Goal: Complete application form: Complete application form

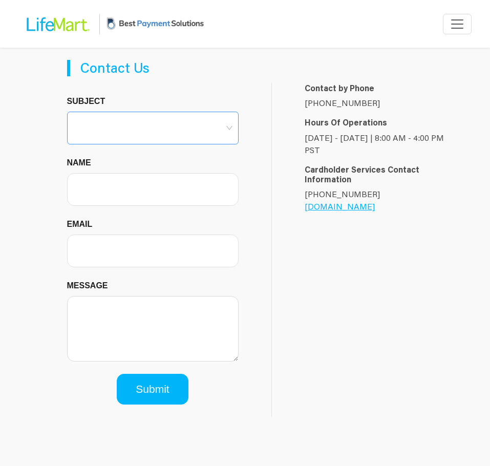
click at [159, 125] on input "Subject" at bounding box center [152, 119] width 159 height 15
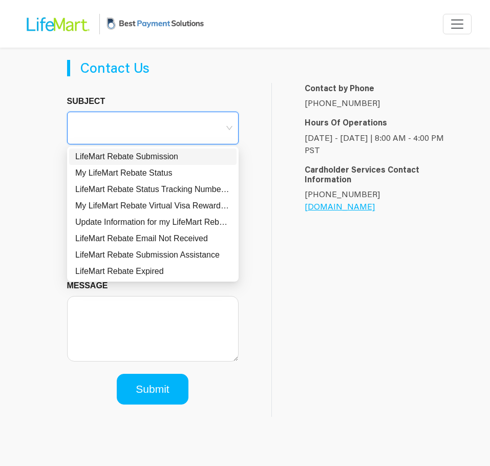
click at [126, 25] on img at bounding box center [155, 24] width 102 height 34
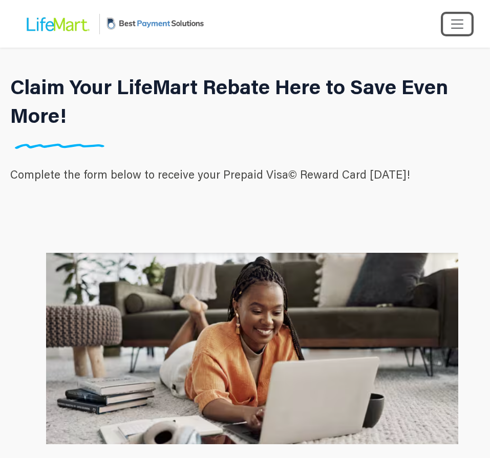
click at [462, 25] on span "Toggle navigation" at bounding box center [457, 23] width 15 height 15
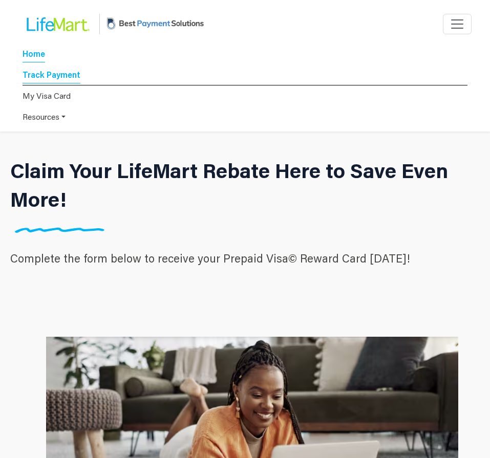
click at [56, 74] on link "Track Payment" at bounding box center [52, 76] width 58 height 14
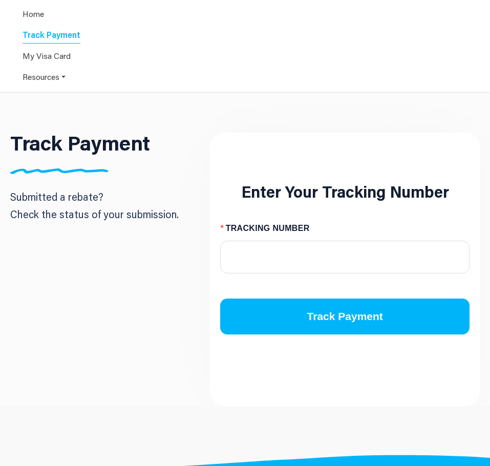
scroll to position [94, 0]
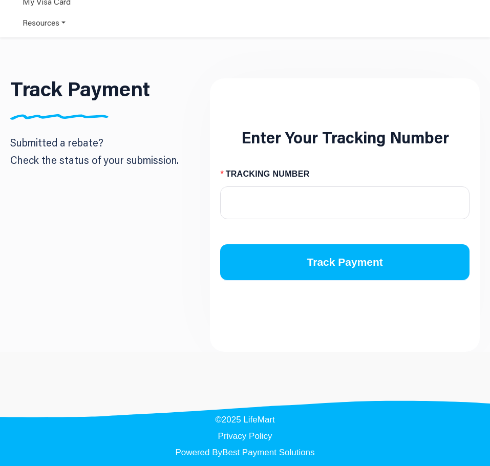
drag, startPoint x: 196, startPoint y: 165, endPoint x: 205, endPoint y: 165, distance: 9.7
click at [193, 165] on div "Track Payment Submitted a rebate? Check the status of your submission." at bounding box center [105, 128] width 190 height 100
drag, startPoint x: 293, startPoint y: 199, endPoint x: 289, endPoint y: 190, distance: 10.4
click at [291, 199] on input "TRACKING NUMBER" at bounding box center [344, 202] width 249 height 33
drag, startPoint x: 290, startPoint y: 190, endPoint x: 230, endPoint y: 177, distance: 61.3
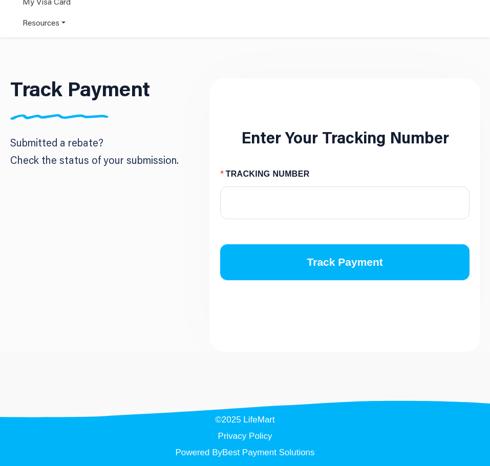
click at [226, 173] on label "TRACKING NUMBER" at bounding box center [268, 174] width 97 height 16
click at [226, 186] on input "TRACKING NUMBER" at bounding box center [344, 202] width 249 height 33
click at [257, 207] on input "TRACKING NUMBER" at bounding box center [344, 202] width 249 height 33
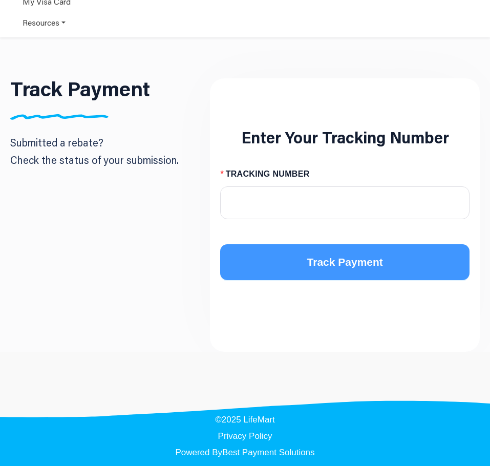
click at [309, 270] on span "Track Payment" at bounding box center [345, 262] width 76 height 16
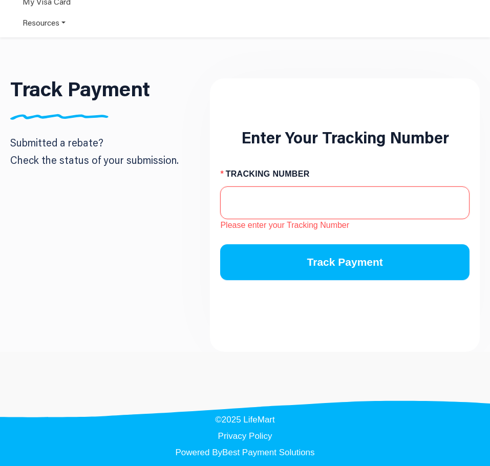
click at [289, 216] on input "TRACKING NUMBER" at bounding box center [344, 202] width 249 height 33
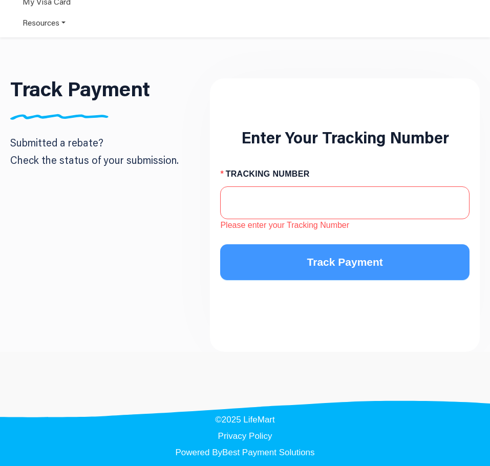
click at [316, 258] on span "Track Payment" at bounding box center [345, 262] width 76 height 16
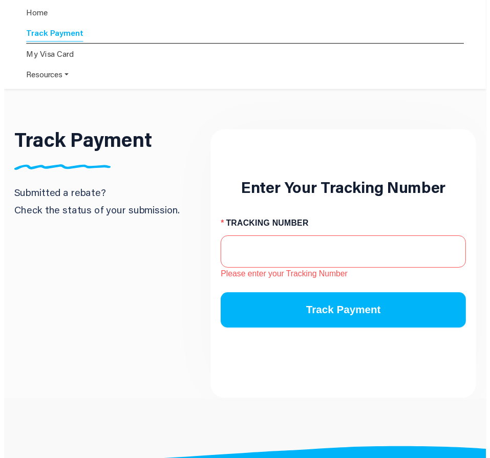
scroll to position [0, 0]
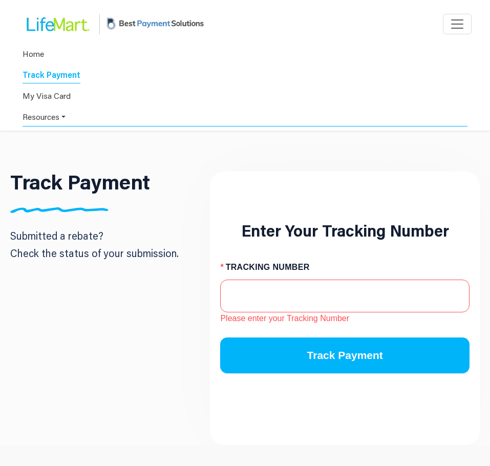
click at [38, 118] on link "Resources" at bounding box center [245, 117] width 445 height 20
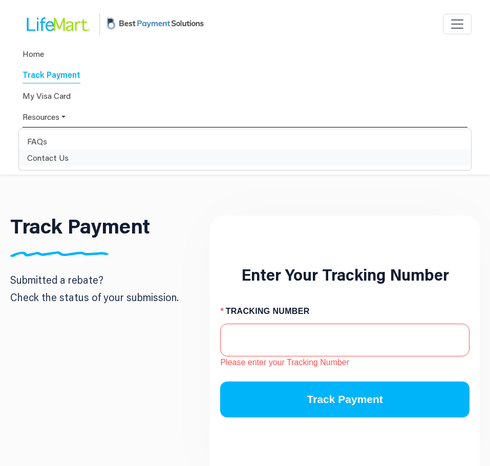
click at [48, 161] on div "Contact Us" at bounding box center [245, 158] width 436 height 12
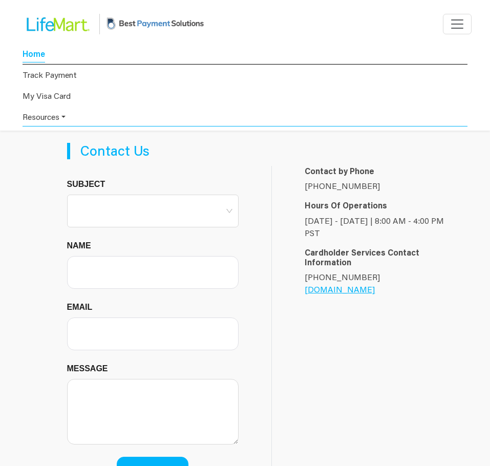
click at [38, 54] on link "Home" at bounding box center [34, 55] width 23 height 14
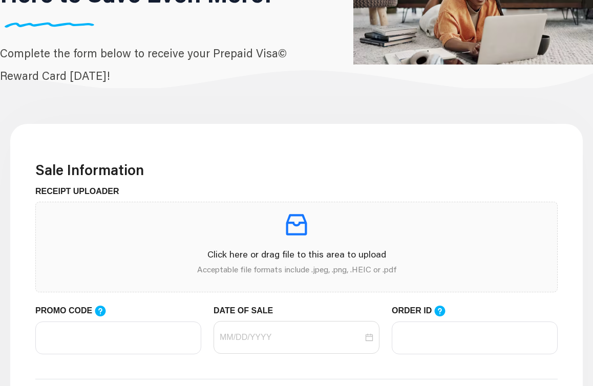
scroll to position [205, 0]
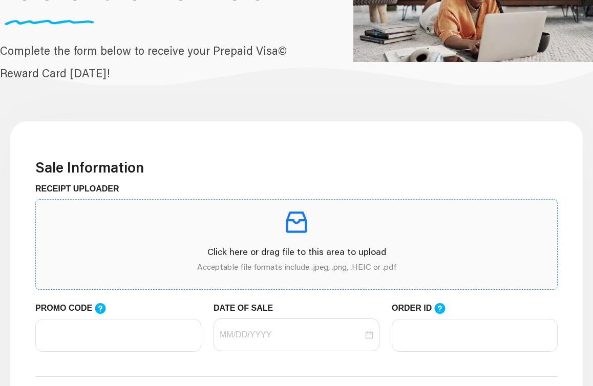
click at [200, 222] on p at bounding box center [296, 222] width 505 height 29
click at [215, 243] on div "Click here or drag file to this area to upload Acceptable file formats include …" at bounding box center [296, 244] width 505 height 73
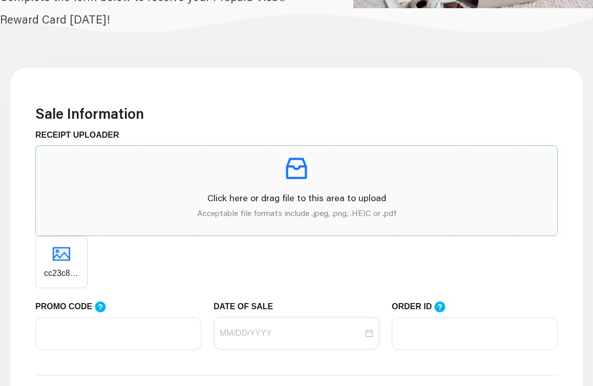
scroll to position [256, 0]
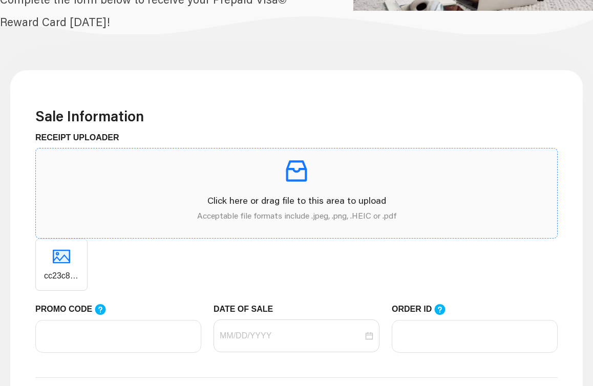
click at [287, 178] on icon "inbox" at bounding box center [296, 170] width 21 height 21
click at [60, 268] on icon "delete" at bounding box center [61, 263] width 9 height 9
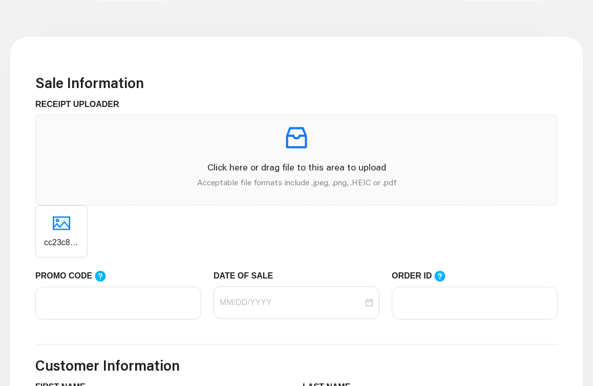
scroll to position [307, 0]
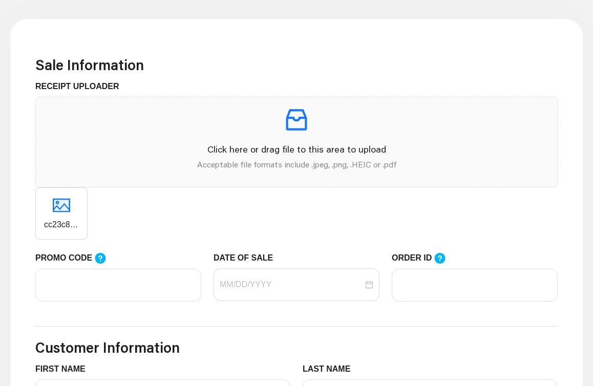
click at [380, 291] on div "DATE OF SALE" at bounding box center [296, 282] width 178 height 61
click at [347, 295] on div at bounding box center [297, 284] width 166 height 33
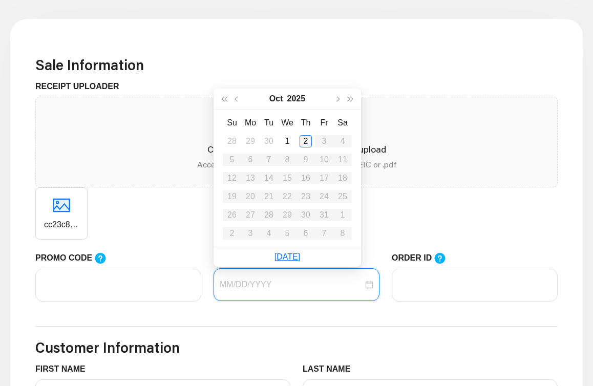
type input "[DATE]"
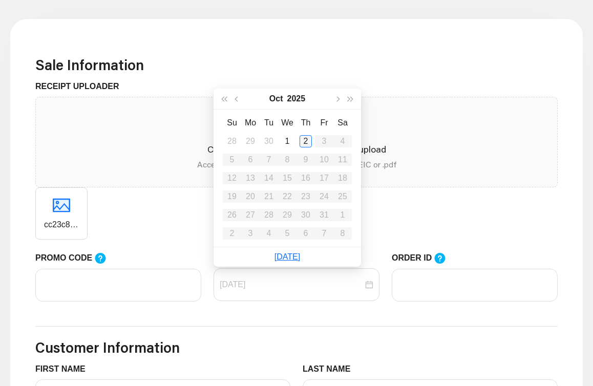
click at [302, 141] on div "2" at bounding box center [306, 141] width 12 height 12
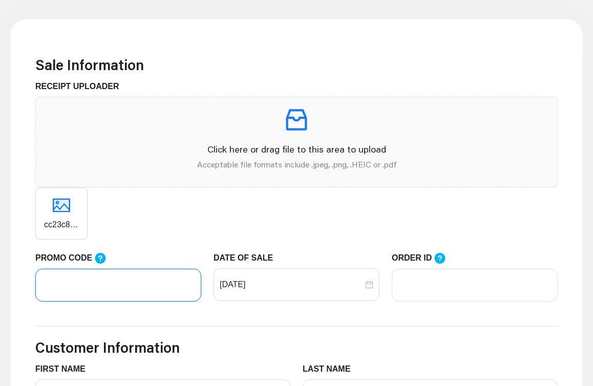
click at [134, 289] on input "PROMO CODE" at bounding box center [118, 285] width 166 height 33
click at [155, 288] on input "PROMO CODE" at bounding box center [118, 285] width 166 height 33
paste input "LIFEMART20"
type input "LIFEMART20"
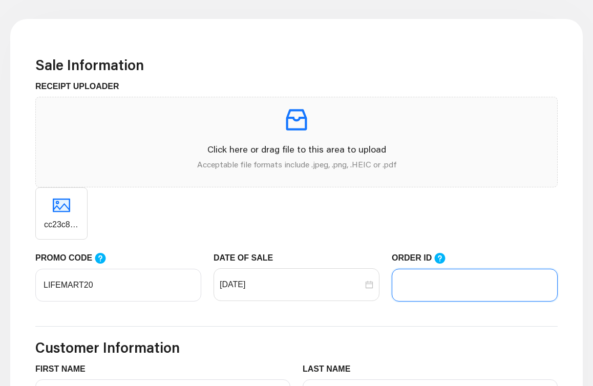
click at [476, 285] on input "ORDER ID" at bounding box center [475, 285] width 166 height 33
type input "923516450"
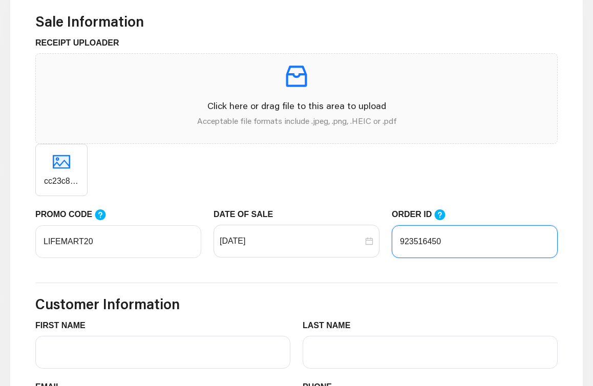
scroll to position [410, 0]
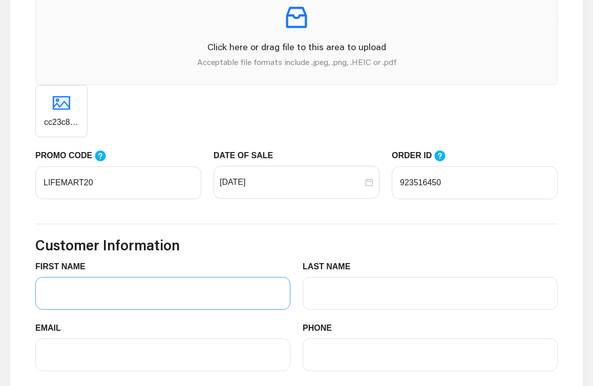
drag, startPoint x: 161, startPoint y: 271, endPoint x: 159, endPoint y: 286, distance: 15.0
click at [161, 272] on div "FIRST NAME" at bounding box center [162, 269] width 255 height 16
click at [159, 291] on input "FIRST NAME" at bounding box center [162, 293] width 255 height 33
type input "HAYLEE"
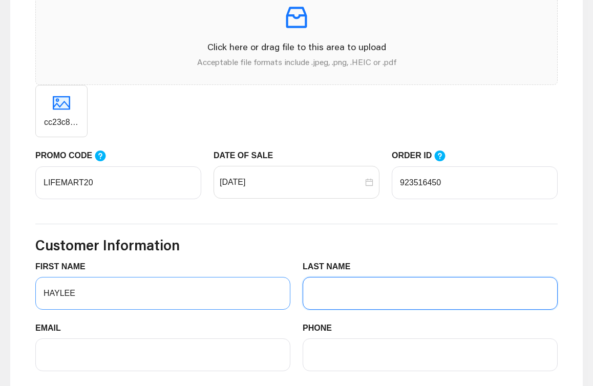
type input "[PERSON_NAME]"
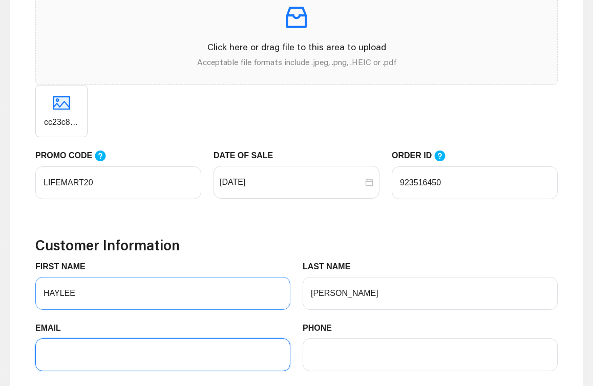
type input "[EMAIL_ADDRESS][DOMAIN_NAME]"
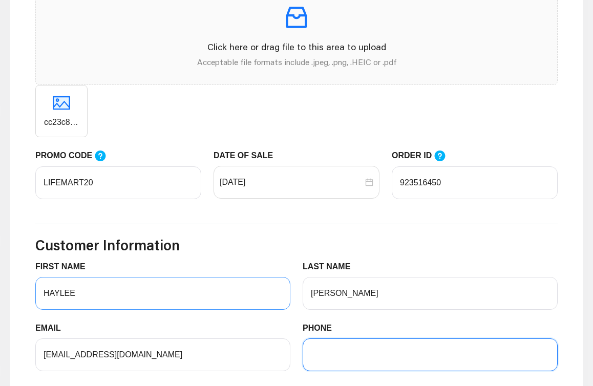
type input "5038804351"
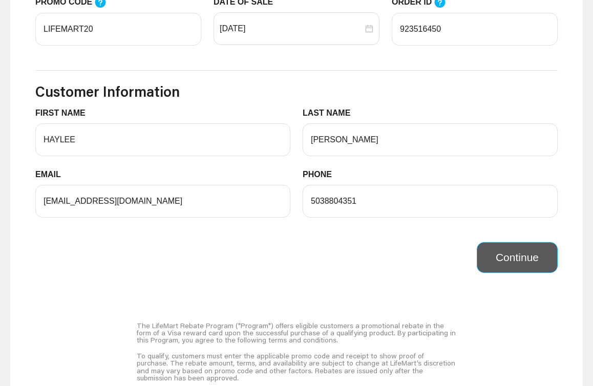
click at [490, 258] on button "Continue" at bounding box center [517, 257] width 81 height 31
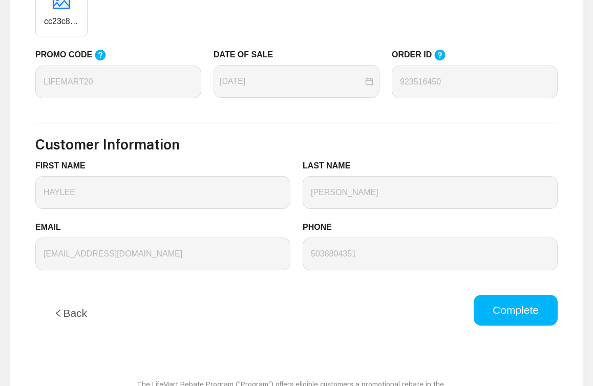
scroll to position [564, 0]
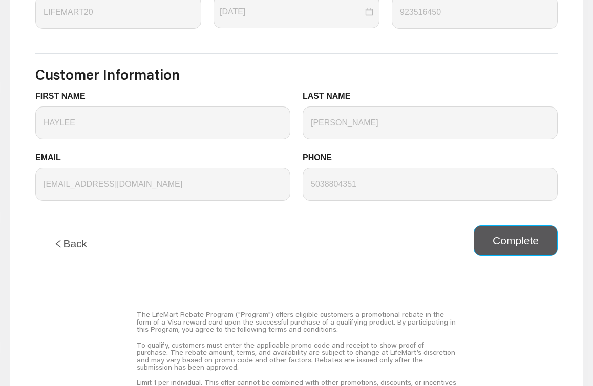
click at [490, 225] on button "Complete" at bounding box center [516, 240] width 84 height 31
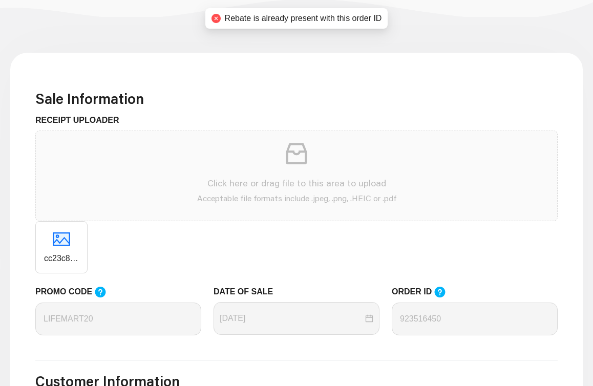
scroll to position [256, 0]
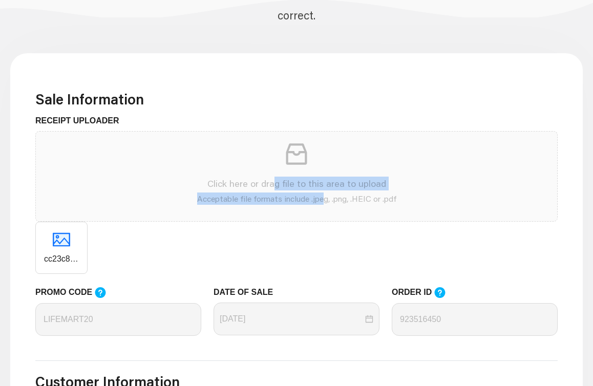
drag, startPoint x: 277, startPoint y: 157, endPoint x: 321, endPoint y: 171, distance: 45.7
click at [321, 171] on div "Click here or drag file to this area to upload Acceptable file formats include …" at bounding box center [296, 176] width 505 height 73
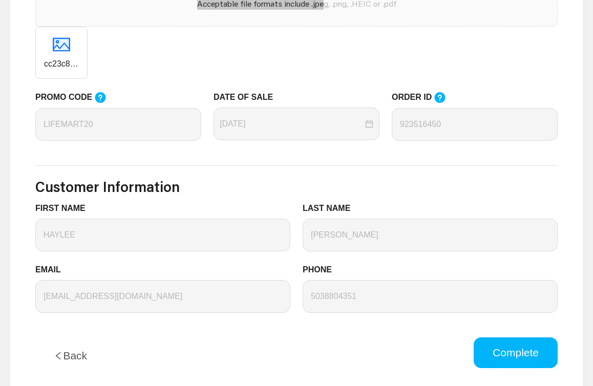
scroll to position [461, 0]
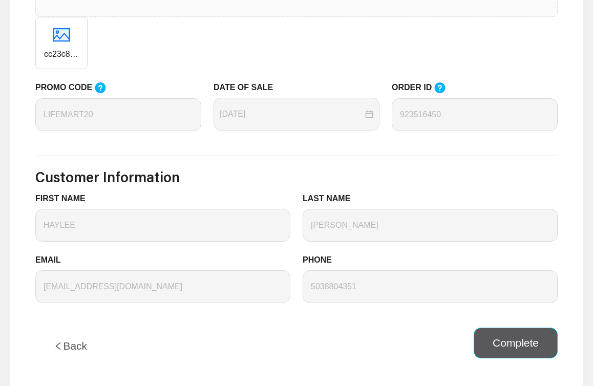
click at [490, 331] on button "Complete" at bounding box center [516, 343] width 84 height 31
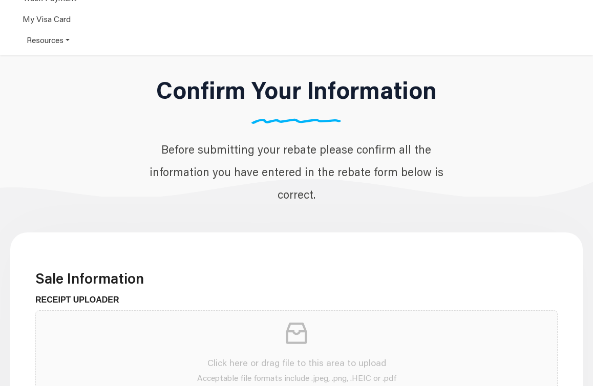
scroll to position [0, 0]
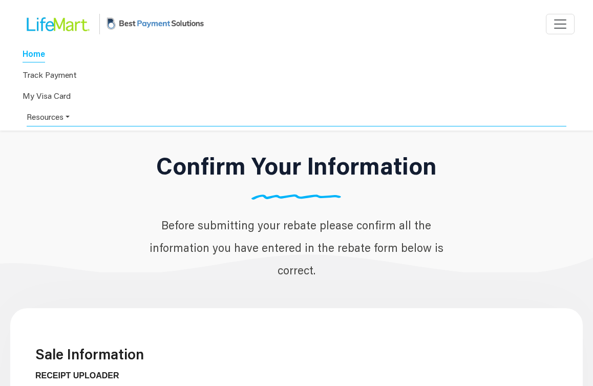
click at [342, 112] on link "Resources" at bounding box center [297, 117] width 540 height 20
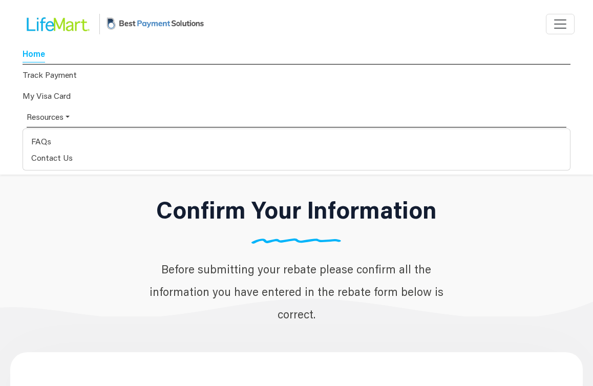
click at [410, 61] on span "Home" at bounding box center [297, 54] width 548 height 21
